Goal: Information Seeking & Learning: Learn about a topic

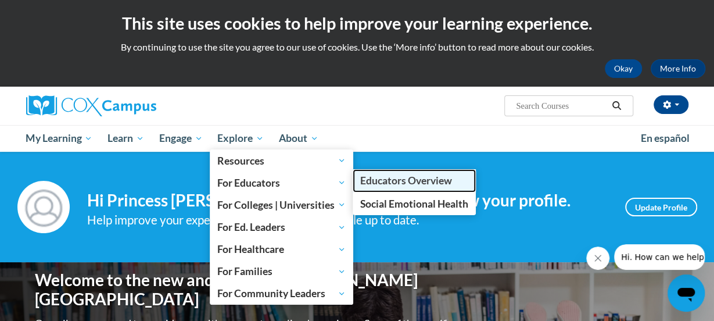
click at [372, 182] on span "Educators Overview" at bounding box center [406, 180] width 92 height 12
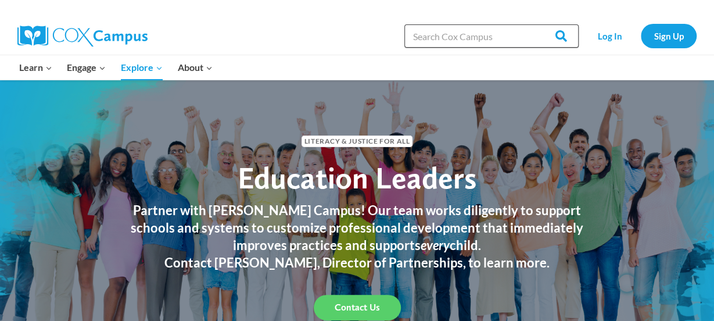
click at [434, 40] on input "Search in [URL][DOMAIN_NAME]" at bounding box center [491, 35] width 174 height 23
type input "literacy block overview"
click at [533, 24] on input "Search" at bounding box center [555, 35] width 45 height 23
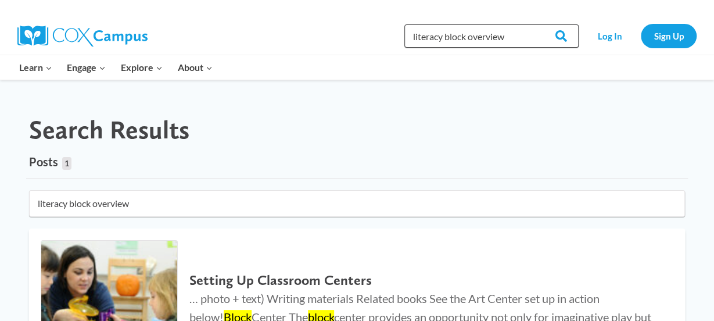
click at [510, 39] on input "literacy block overview" at bounding box center [491, 35] width 174 height 23
type input "literacy block schedule"
click at [533, 24] on input "Search" at bounding box center [555, 35] width 45 height 23
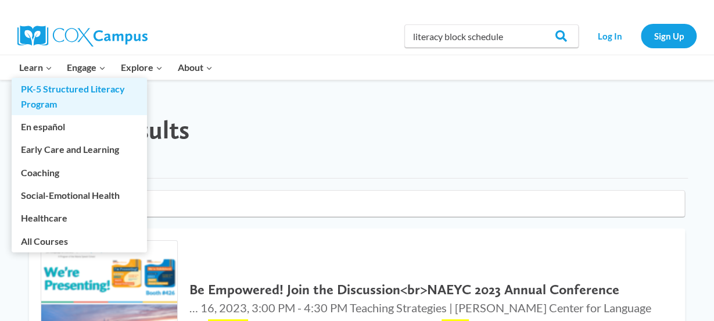
click at [40, 90] on link "PK-5 Structured Literacy Program" at bounding box center [79, 96] width 135 height 37
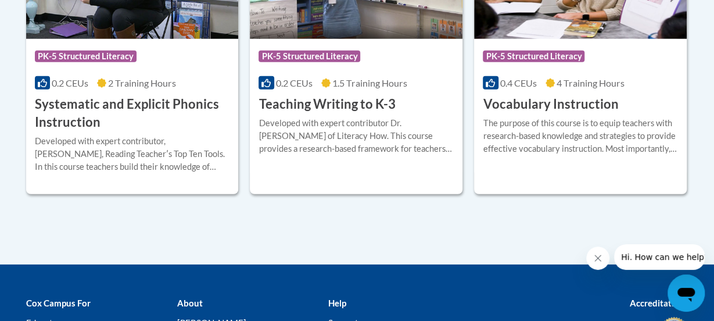
scroll to position [1496, 0]
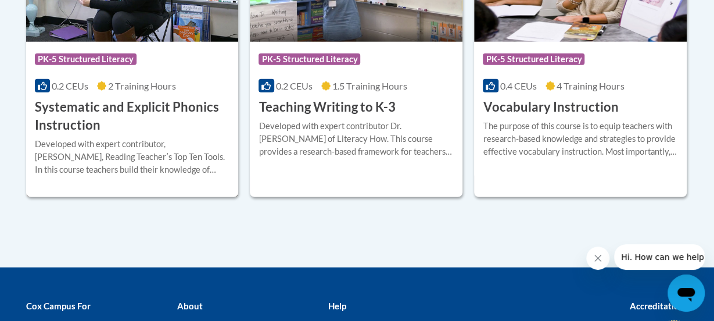
click at [127, 103] on h3 "Systematic and Explicit Phonics Instruction" at bounding box center [132, 116] width 195 height 36
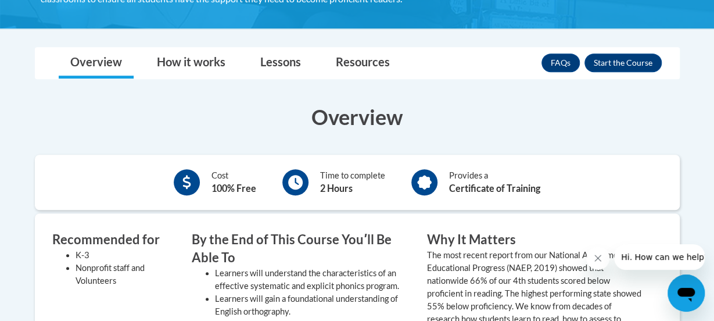
scroll to position [324, 0]
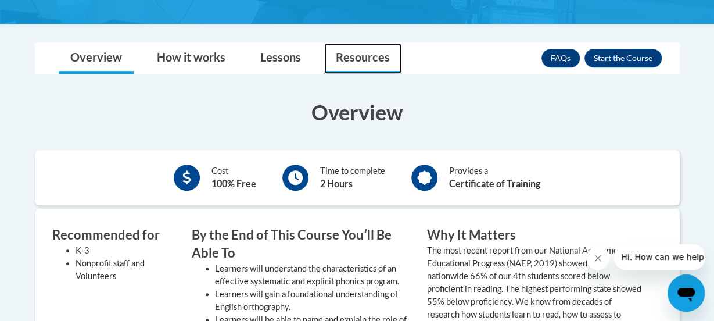
click at [349, 58] on link "Resources" at bounding box center [362, 58] width 77 height 31
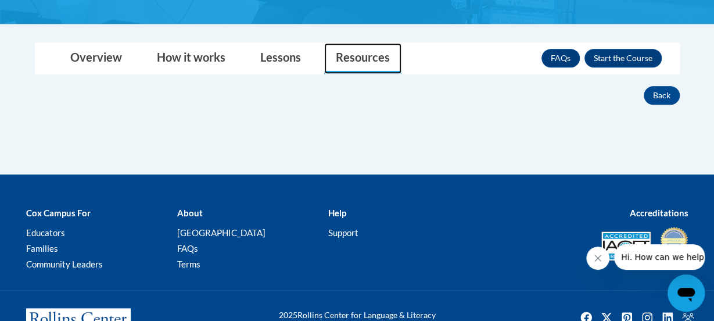
click at [349, 58] on link "Resources" at bounding box center [362, 58] width 77 height 31
click at [361, 55] on link "Resources" at bounding box center [362, 58] width 77 height 31
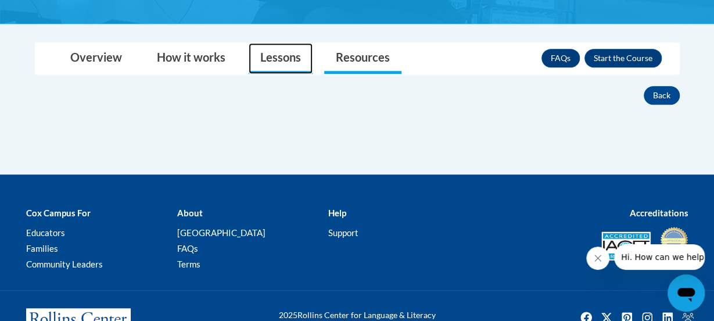
click at [264, 59] on link "Lessons" at bounding box center [281, 58] width 64 height 31
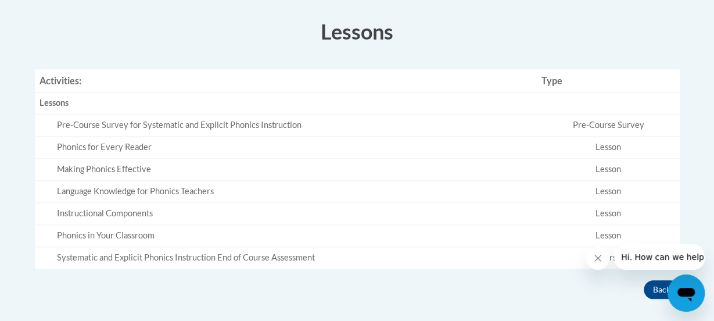
scroll to position [406, 0]
